Goal: Book appointment/travel/reservation

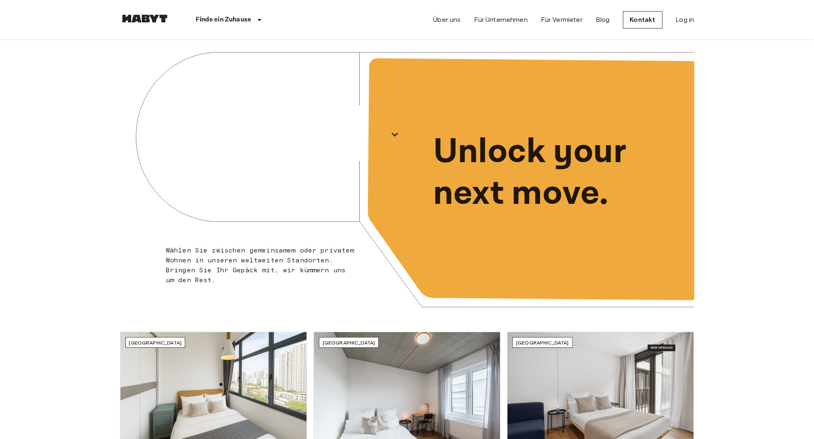
click at [312, 127] on div "[GEOGRAPHIC_DATA]" at bounding box center [263, 134] width 287 height 189
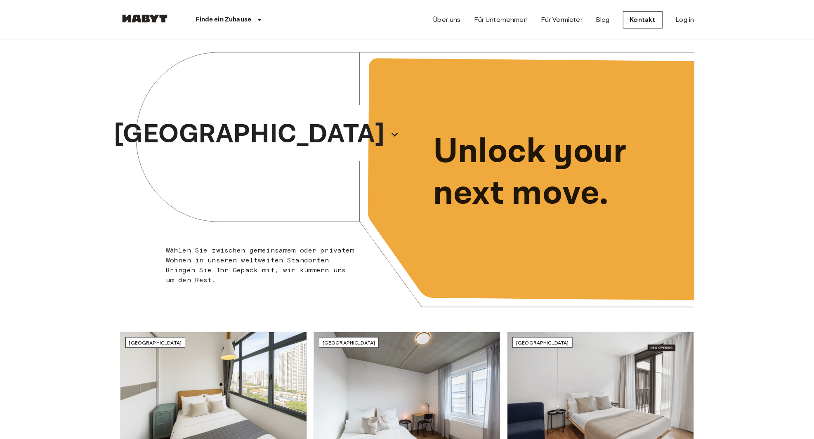
click at [280, 132] on p "[GEOGRAPHIC_DATA]" at bounding box center [249, 135] width 271 height 40
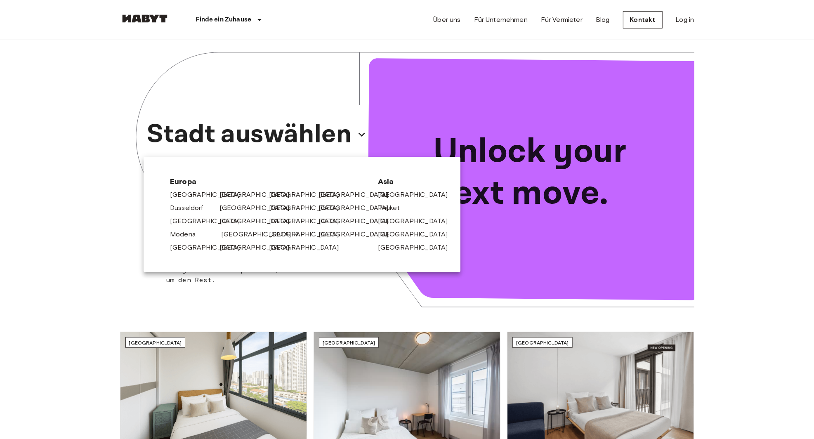
click at [238, 235] on link "[GEOGRAPHIC_DATA]" at bounding box center [260, 234] width 78 height 10
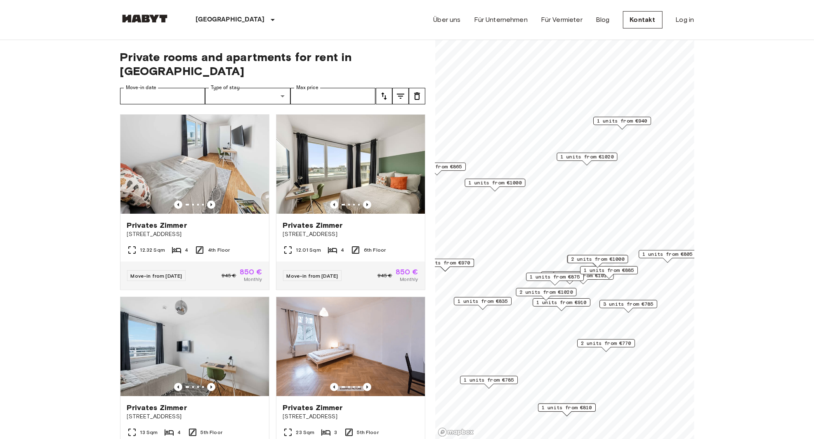
click at [581, 154] on span "1 units from €1020" at bounding box center [586, 156] width 53 height 7
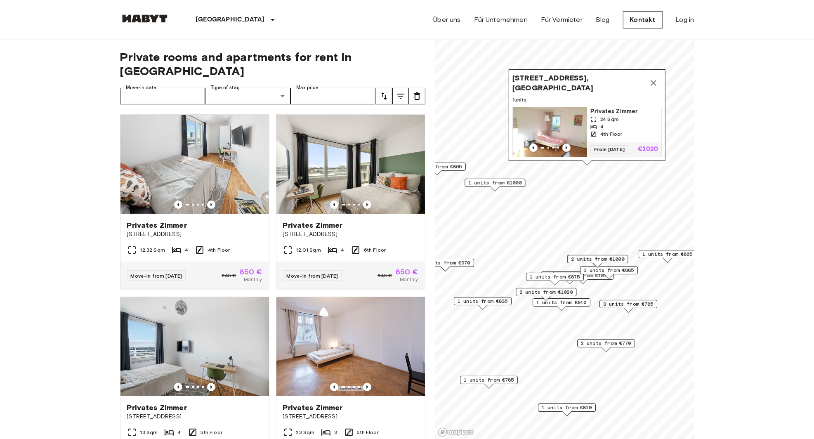
click at [574, 122] on img "Map marker" at bounding box center [550, 131] width 74 height 49
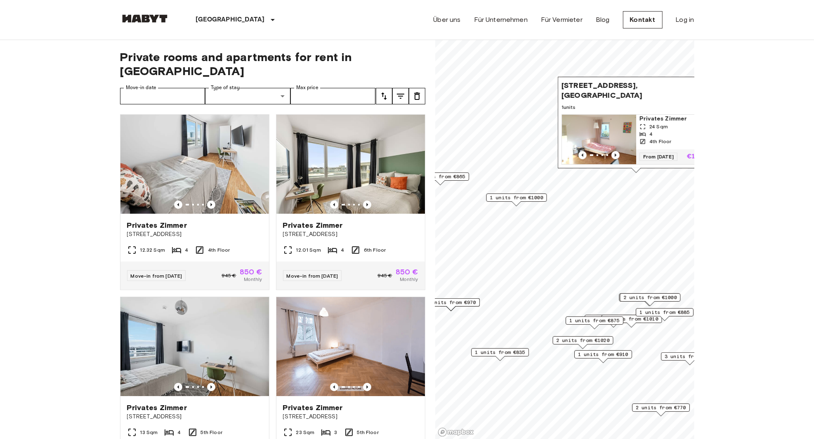
click at [528, 196] on span "1 units from €1000" at bounding box center [516, 197] width 53 height 7
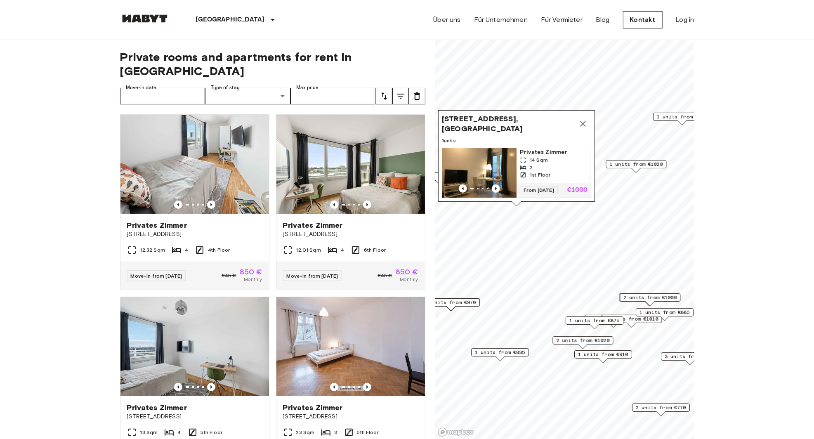
click at [574, 191] on p "€1000" at bounding box center [577, 190] width 21 height 7
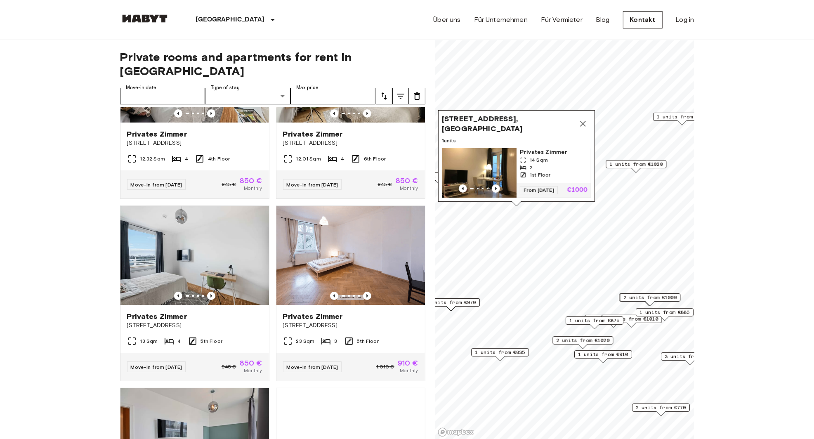
scroll to position [92, 0]
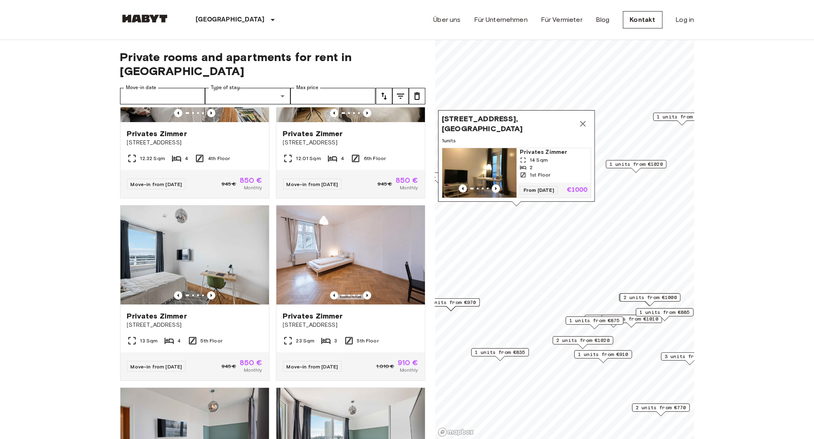
click at [579, 122] on icon "Map marker" at bounding box center [583, 124] width 10 height 10
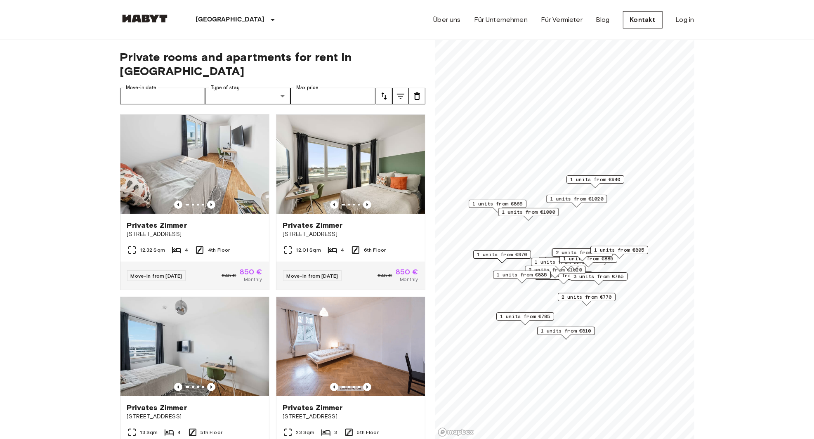
click at [594, 181] on span "1 units from €940" at bounding box center [595, 179] width 50 height 7
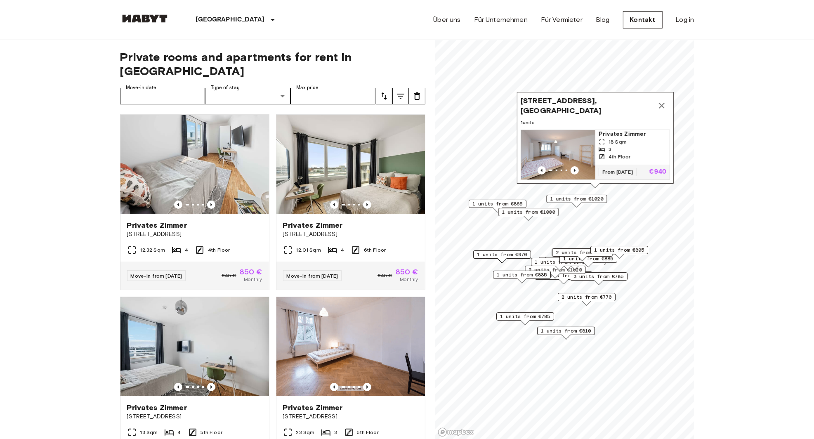
click at [657, 169] on p "€940" at bounding box center [657, 172] width 17 height 7
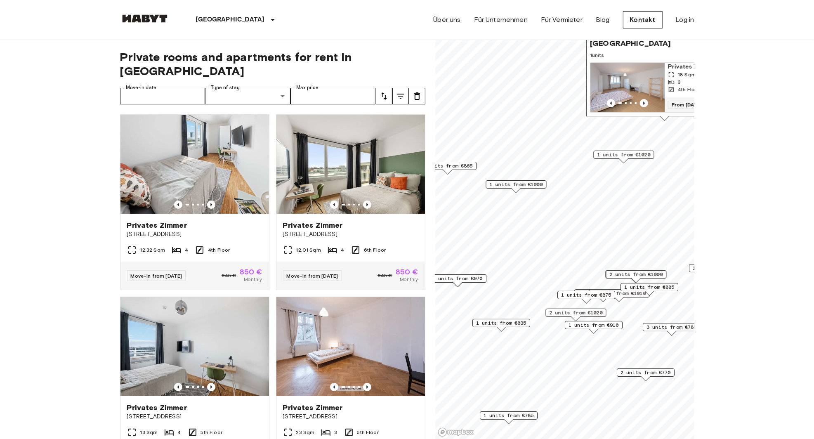
click at [525, 185] on span "1 units from €1000" at bounding box center [515, 184] width 53 height 7
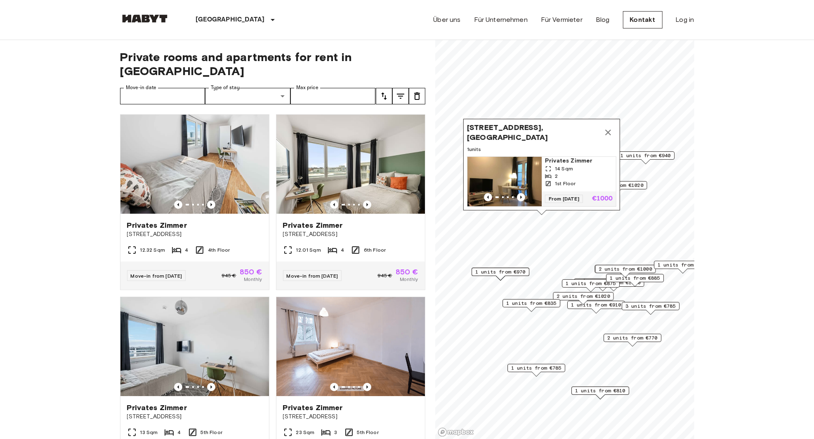
click at [611, 132] on icon "Map marker" at bounding box center [608, 132] width 10 height 10
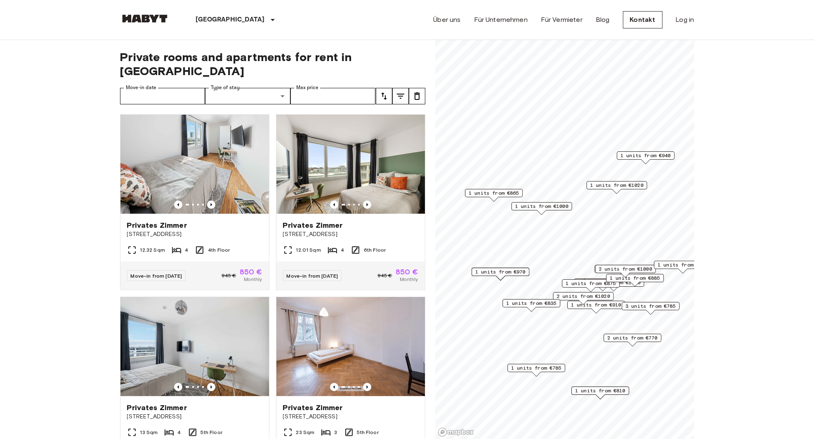
click at [484, 194] on span "1 units from €865" at bounding box center [493, 192] width 50 height 7
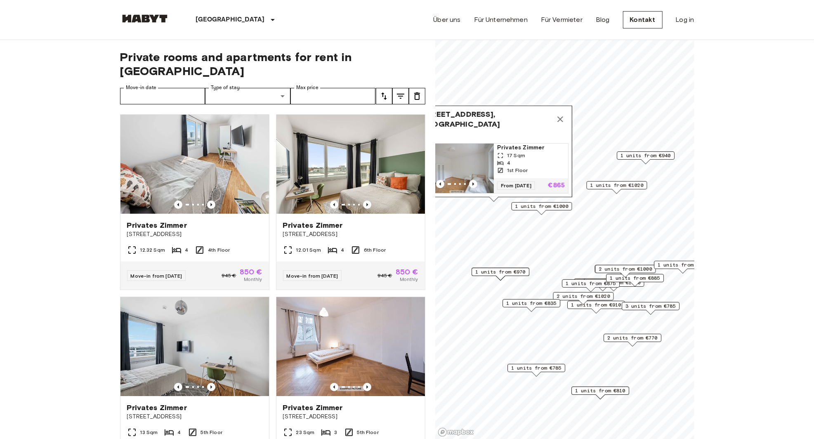
click at [453, 175] on img "Map marker" at bounding box center [456, 168] width 74 height 49
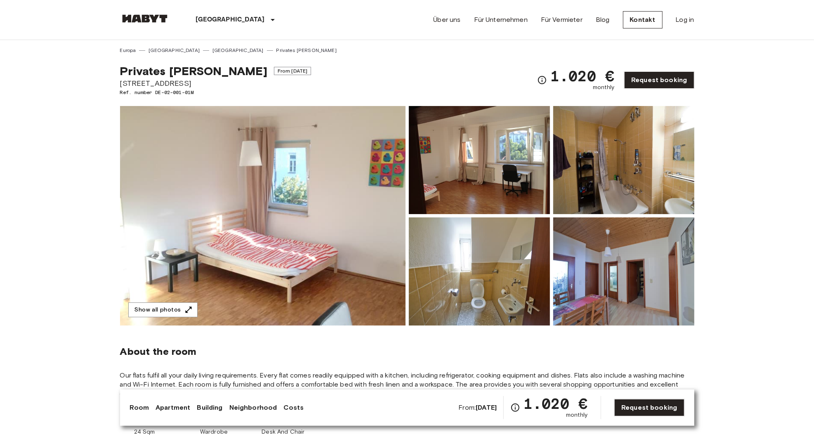
click at [360, 289] on img at bounding box center [262, 215] width 285 height 219
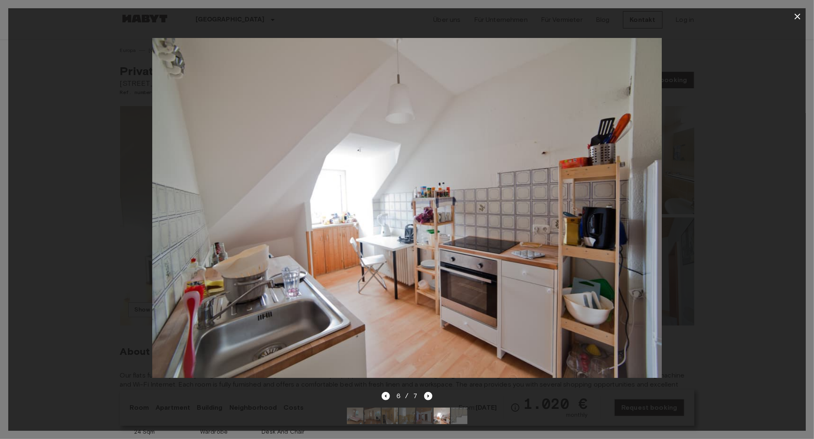
click at [804, 16] on button "button" at bounding box center [797, 16] width 16 height 16
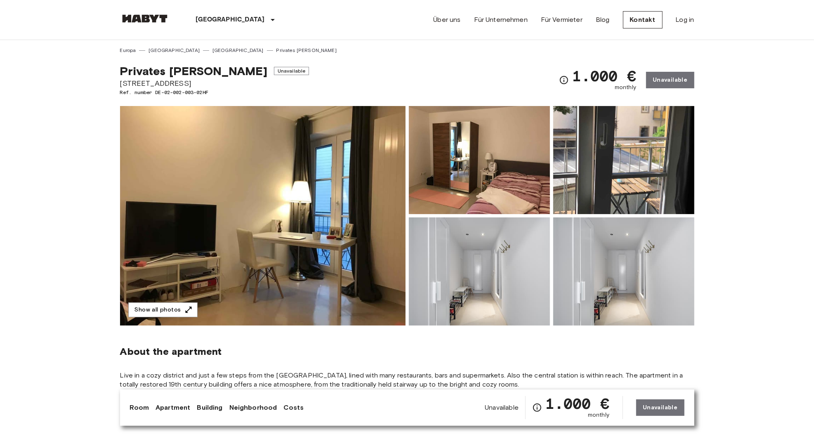
click at [340, 285] on img at bounding box center [262, 215] width 285 height 219
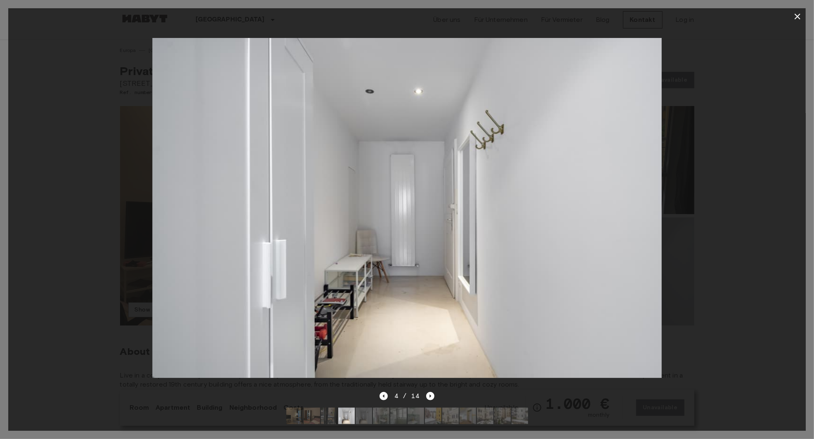
click at [795, 16] on icon "button" at bounding box center [797, 17] width 10 height 10
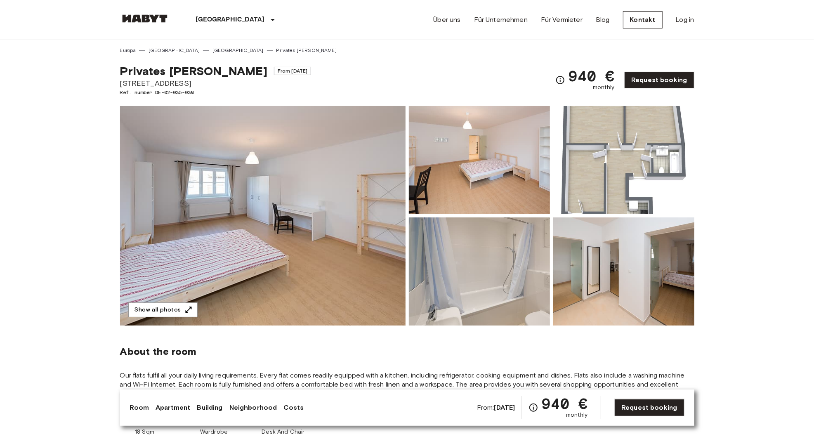
click at [478, 300] on img at bounding box center [479, 271] width 141 height 108
